Goal: Transaction & Acquisition: Purchase product/service

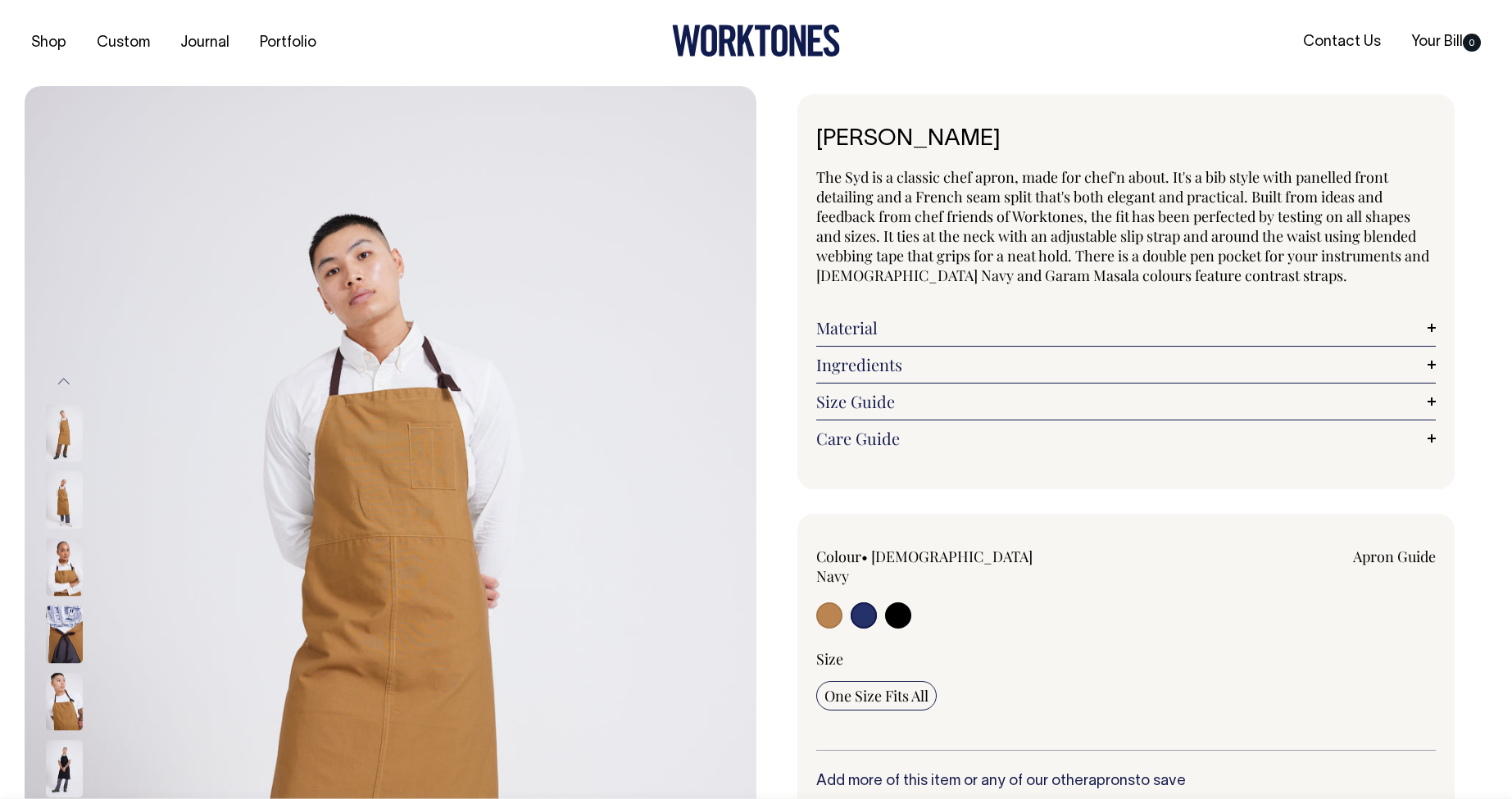
click at [866, 602] on input "radio" at bounding box center [864, 615] width 26 height 26
click at [900, 602] on input "radio" at bounding box center [898, 615] width 26 height 26
radio input "true"
select select "Black"
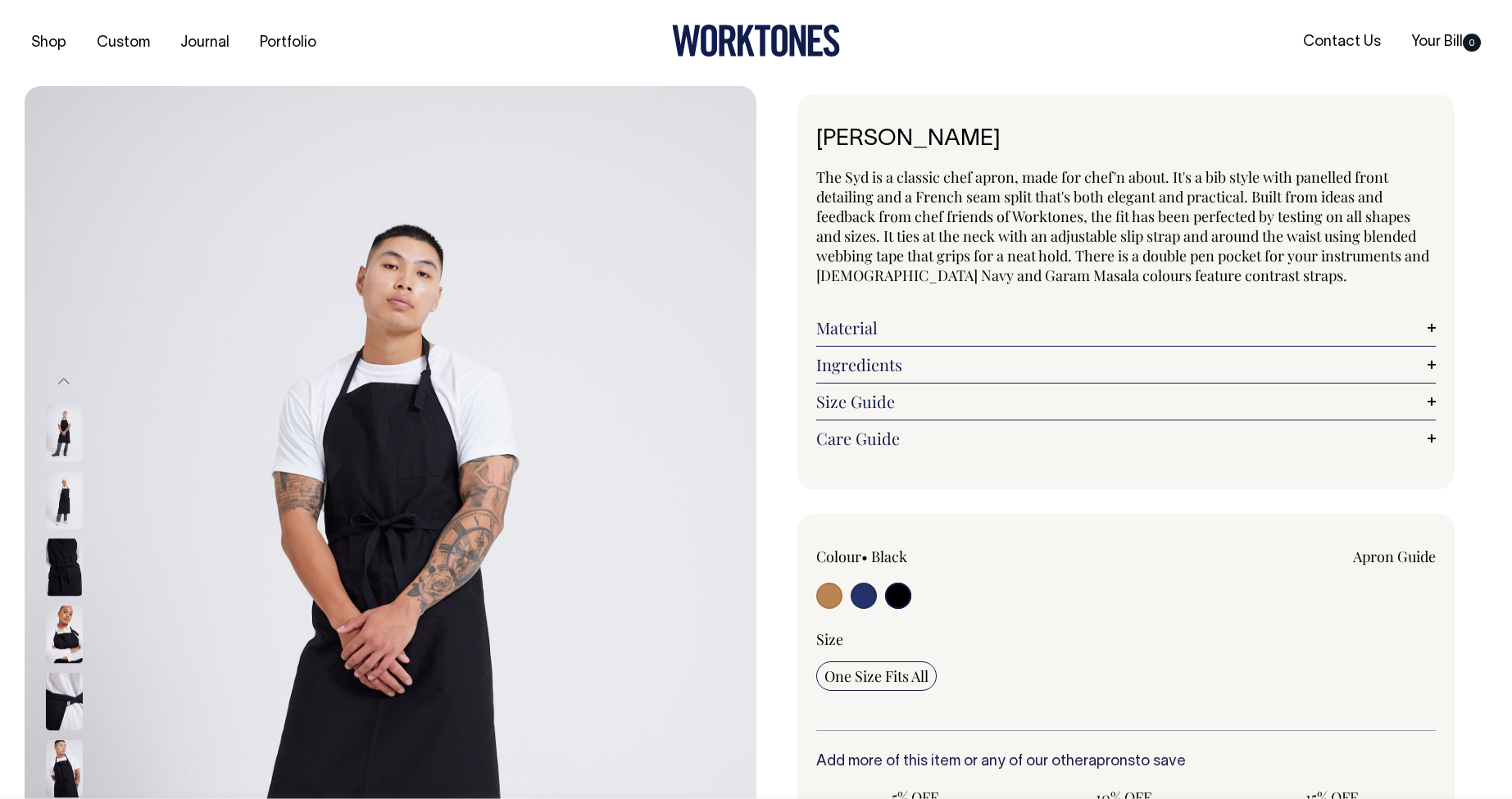
click at [866, 598] on input "radio" at bounding box center [864, 596] width 26 height 26
radio input "true"
select select "[DEMOGRAPHIC_DATA] Navy"
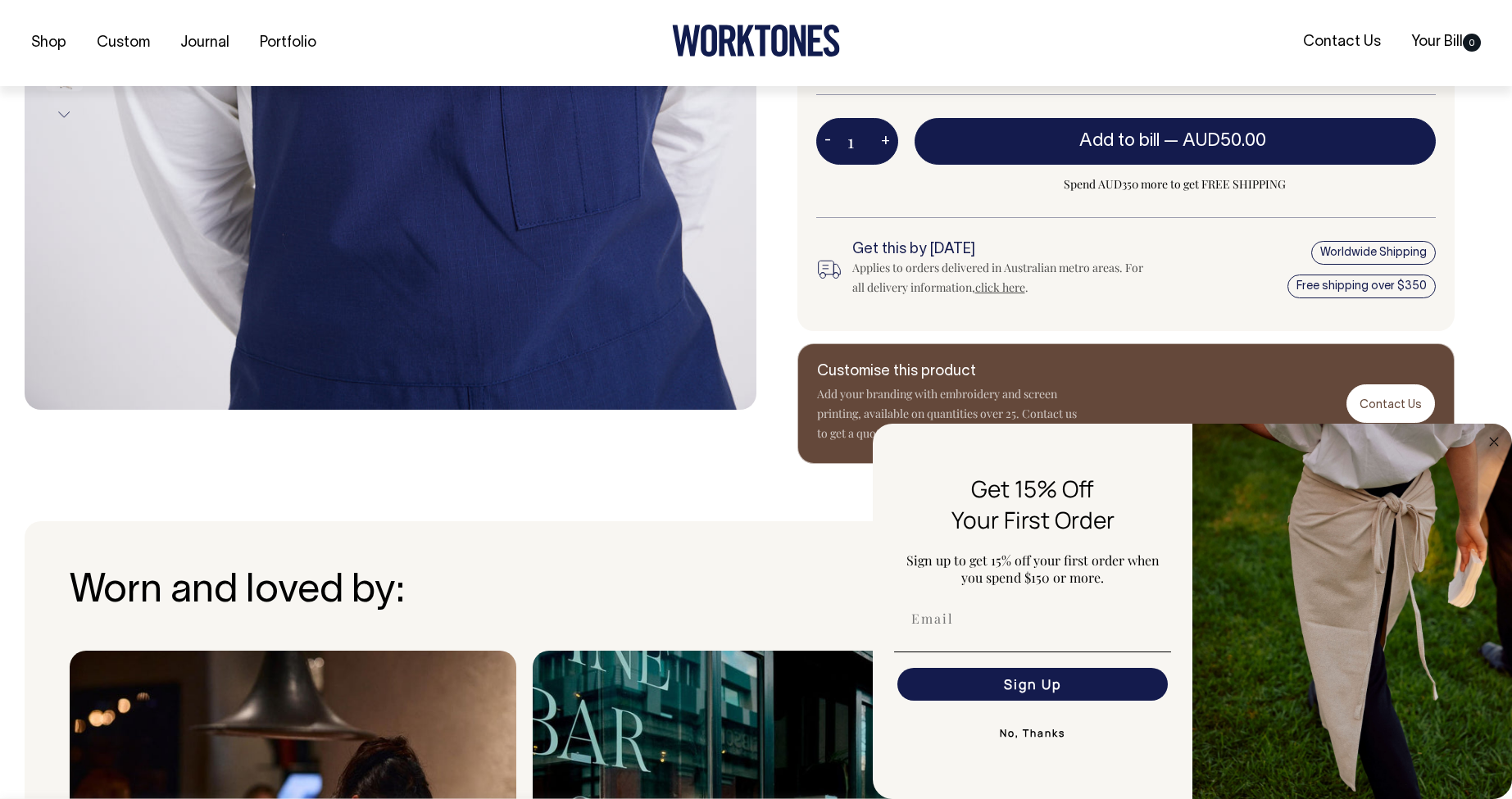
scroll to position [774, 0]
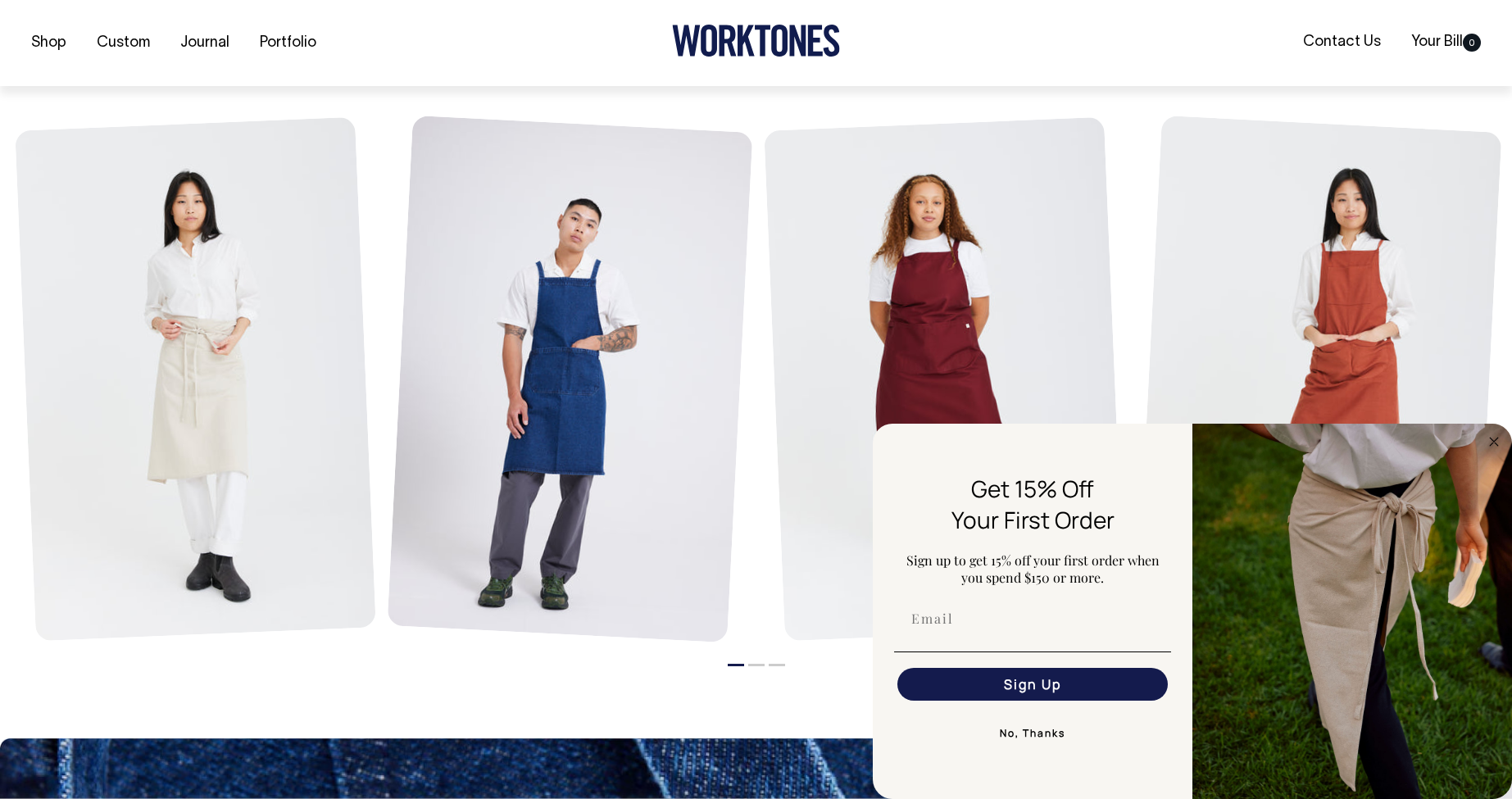
drag, startPoint x: 1494, startPoint y: 435, endPoint x: 1468, endPoint y: 442, distance: 26.9
click at [1494, 435] on circle "Close dialog" at bounding box center [1494, 442] width 19 height 19
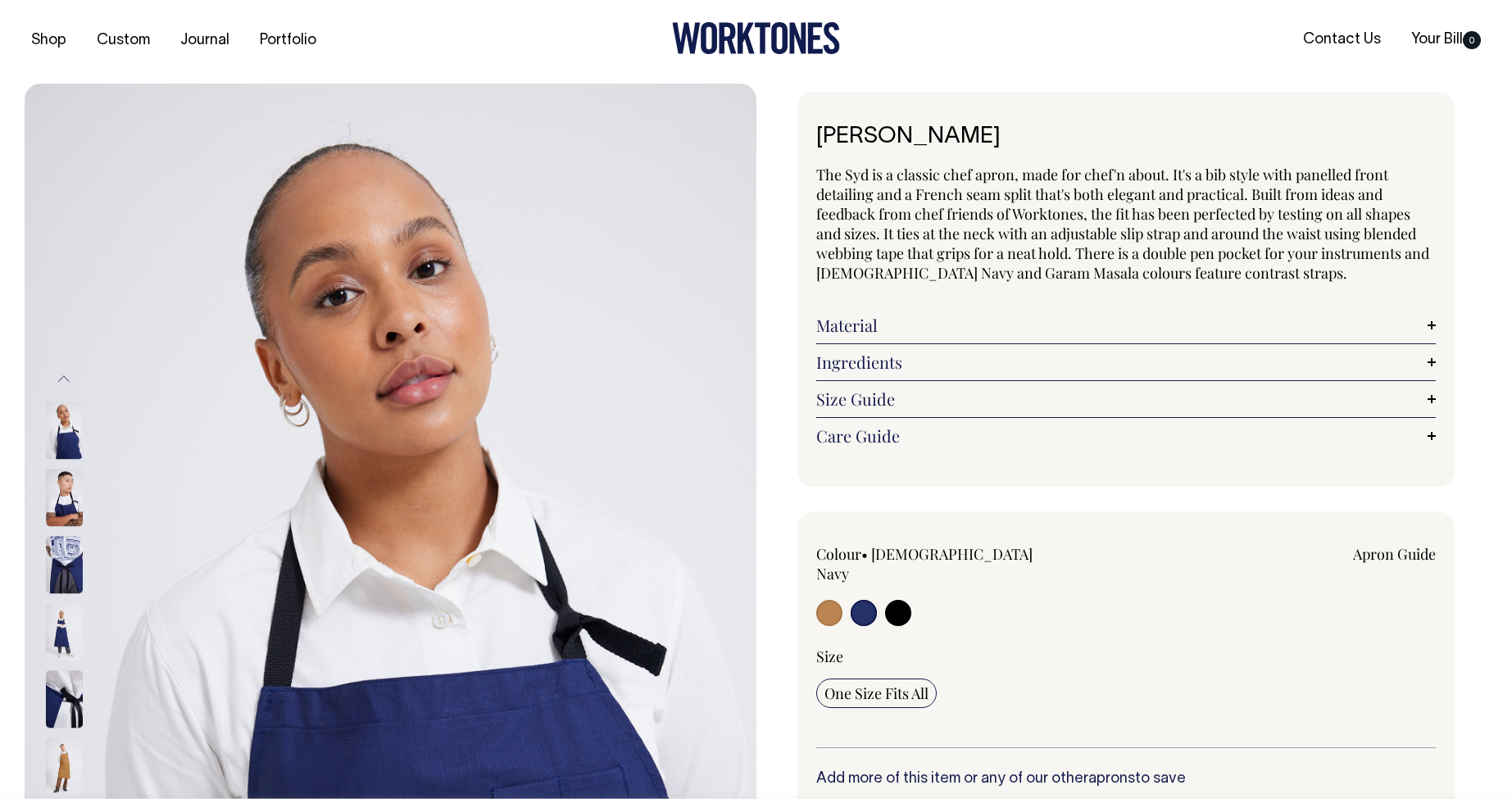
scroll to position [0, 0]
